Goal: Complete application form

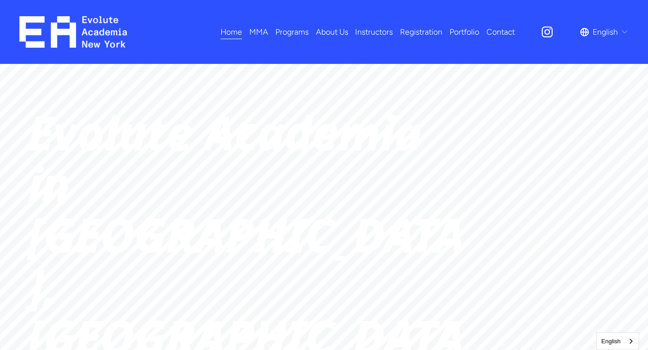
click at [421, 33] on link "Registration" at bounding box center [421, 32] width 42 height 16
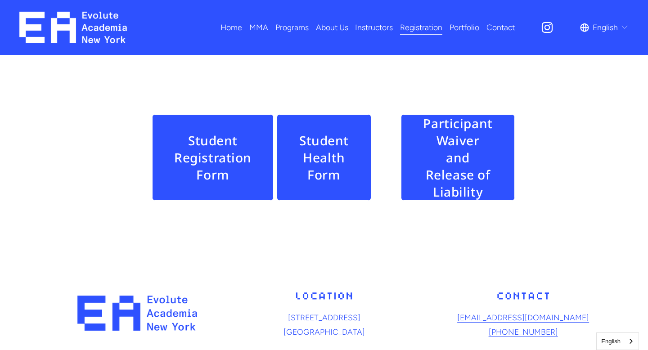
scroll to position [536, 0]
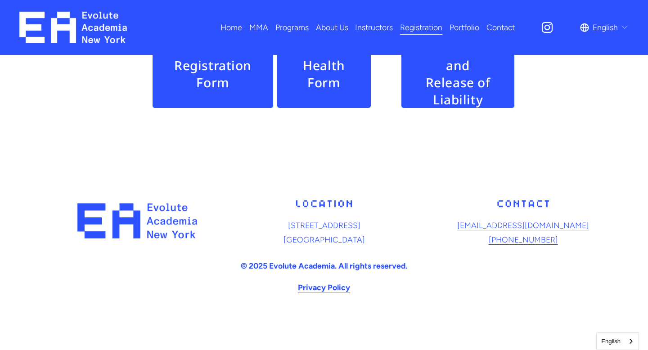
click at [203, 101] on link "Student Registration Form" at bounding box center [212, 65] width 121 height 86
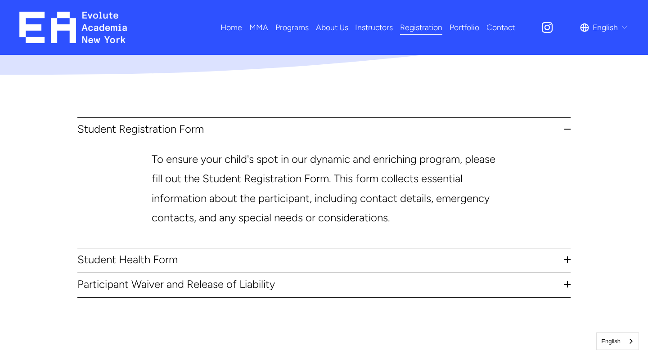
scroll to position [0, 0]
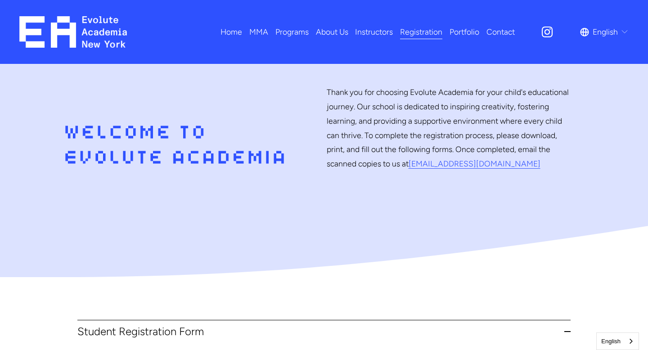
click at [288, 27] on span "Programs" at bounding box center [291, 32] width 33 height 14
click at [0, 0] on span "Dance" at bounding box center [0, 0] width 0 height 0
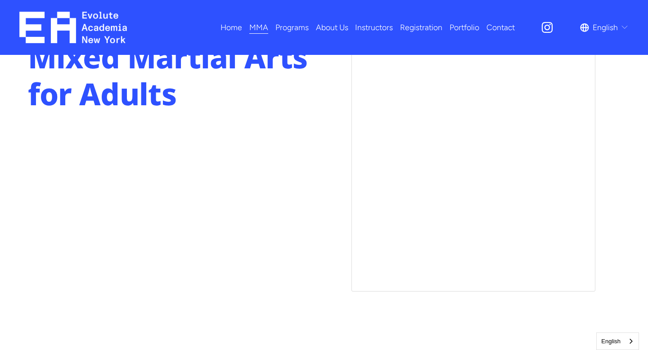
scroll to position [654, 0]
